Goal: Transaction & Acquisition: Book appointment/travel/reservation

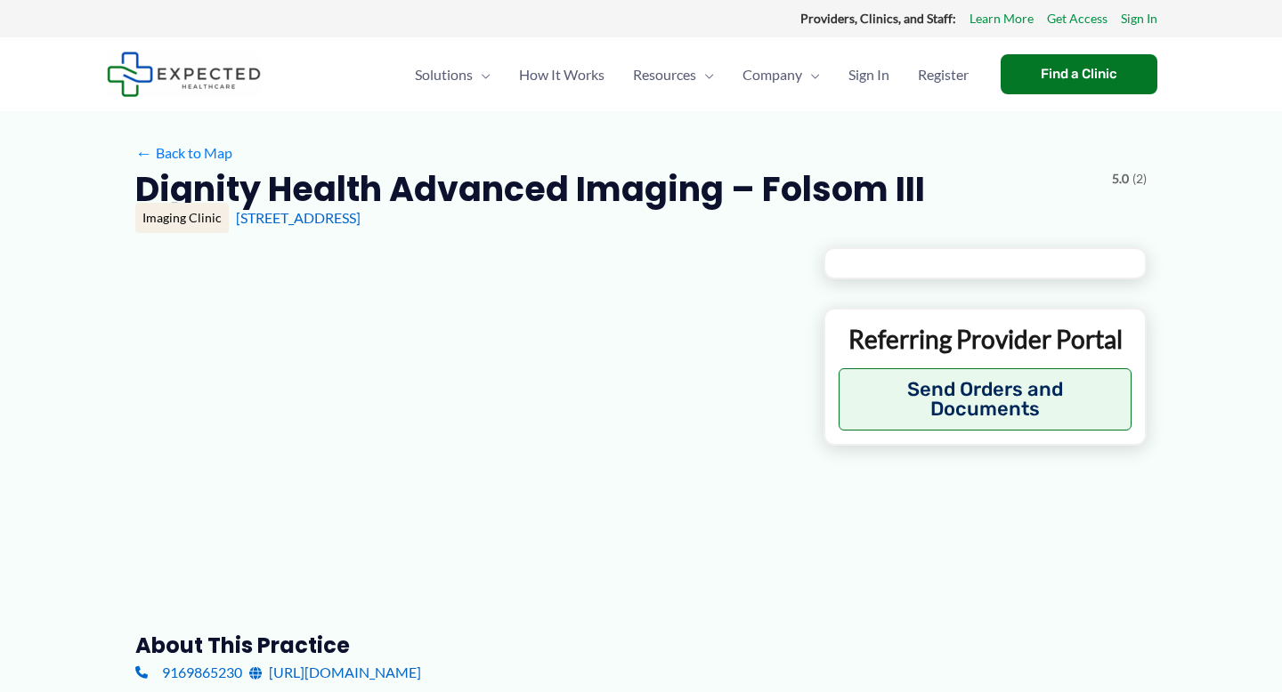
type input "**********"
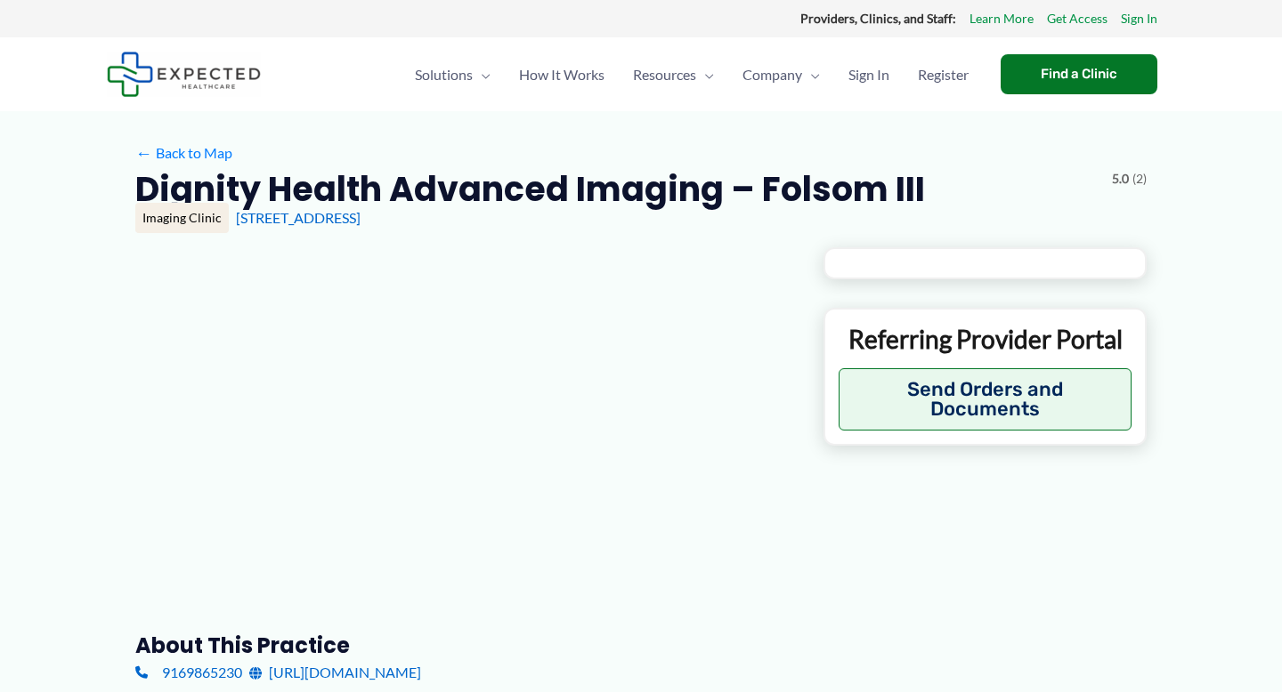
type input "**********"
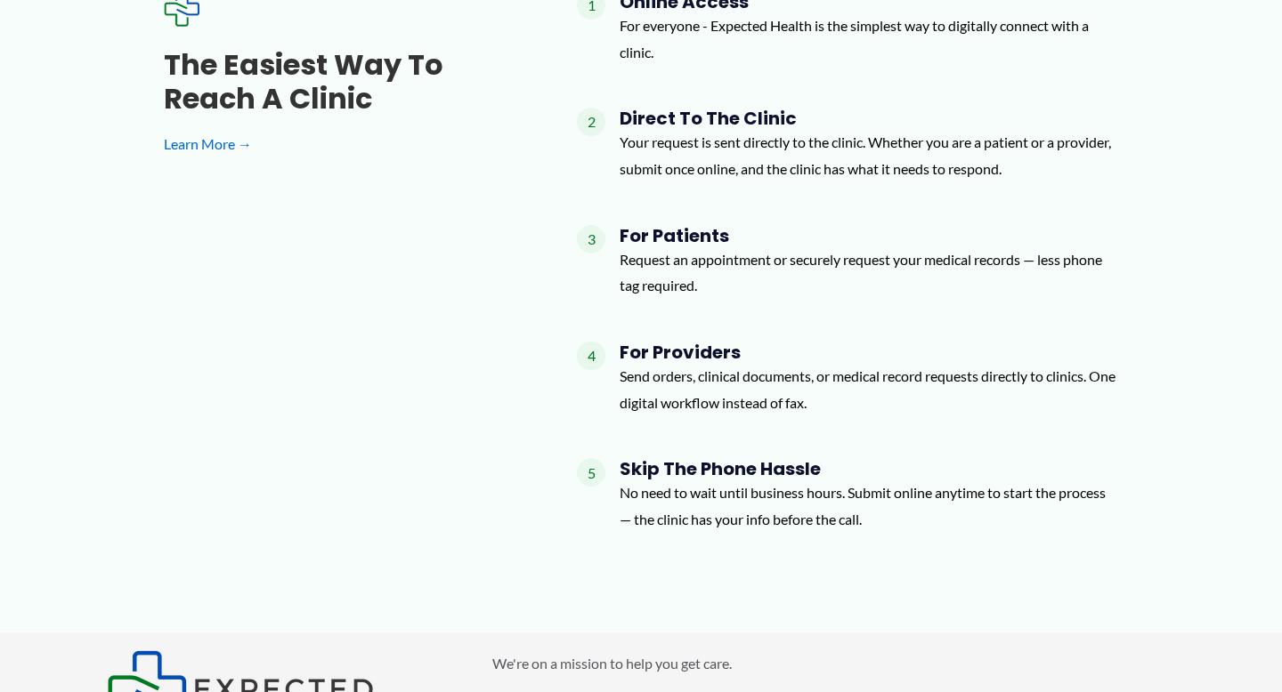
scroll to position [2685, 0]
